Goal: Navigation & Orientation: Go to known website

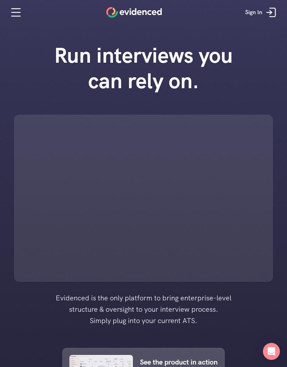
click at [268, 12] on icon at bounding box center [271, 12] width 14 height 14
click at [202, 155] on div at bounding box center [143, 198] width 259 height 167
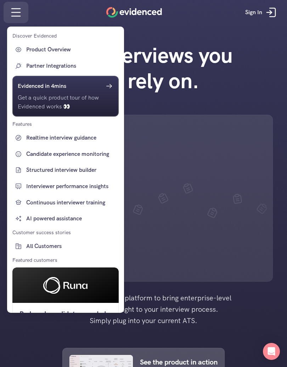
click at [259, 70] on div at bounding box center [143, 183] width 287 height 367
